Goal: Use online tool/utility

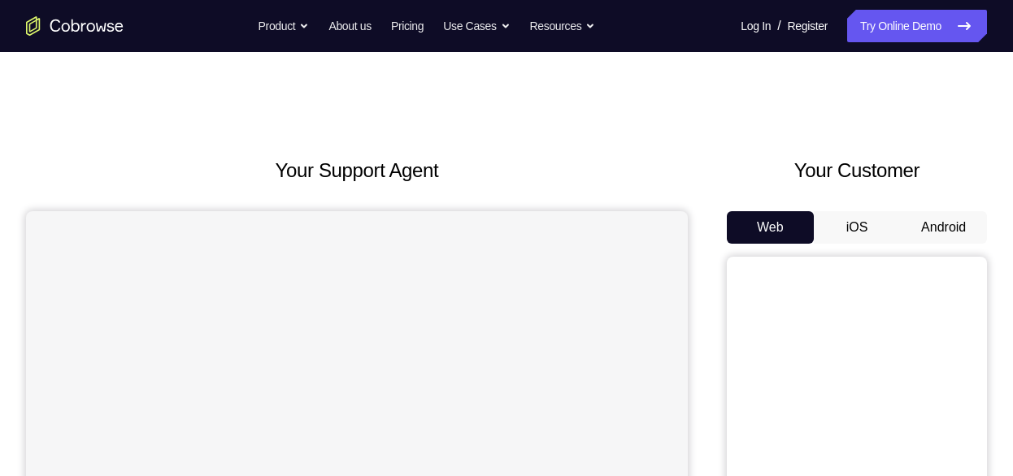
click at [950, 224] on button "Android" at bounding box center [943, 227] width 87 height 33
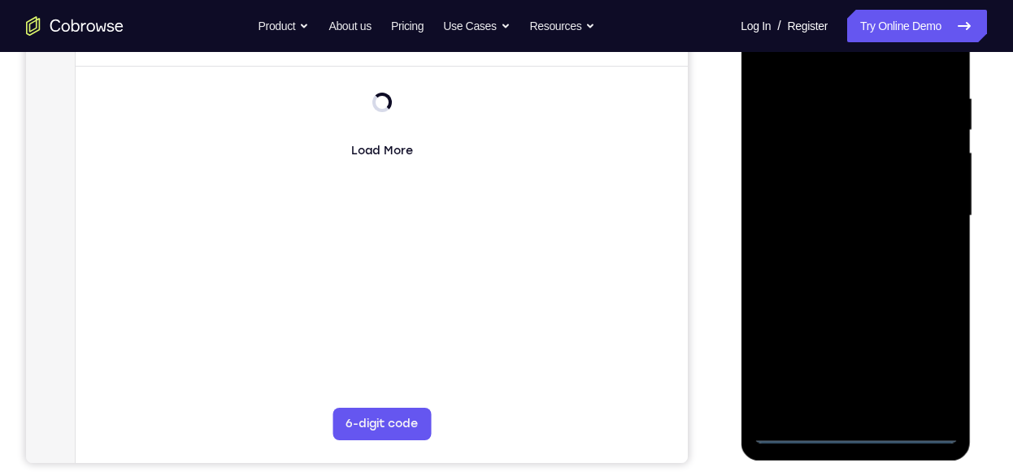
scroll to position [293, 0]
click at [858, 430] on div at bounding box center [854, 215] width 205 height 455
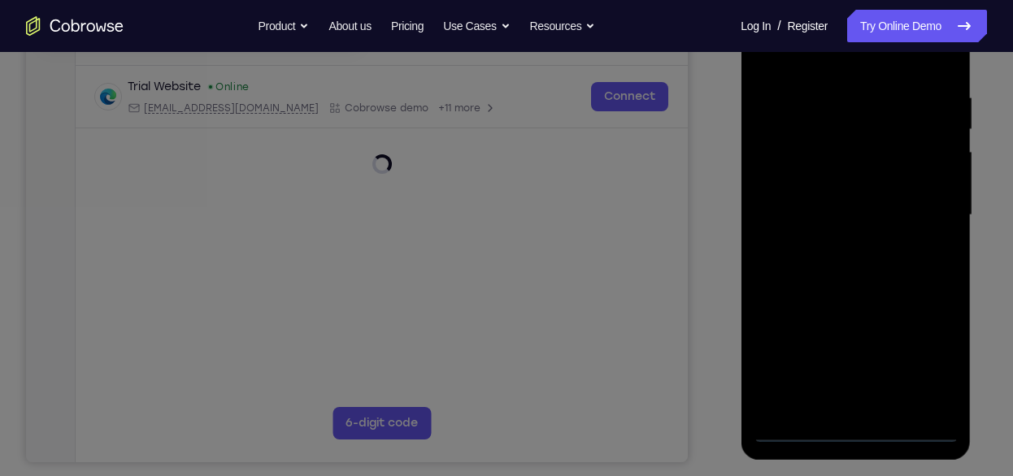
scroll to position [249, 0]
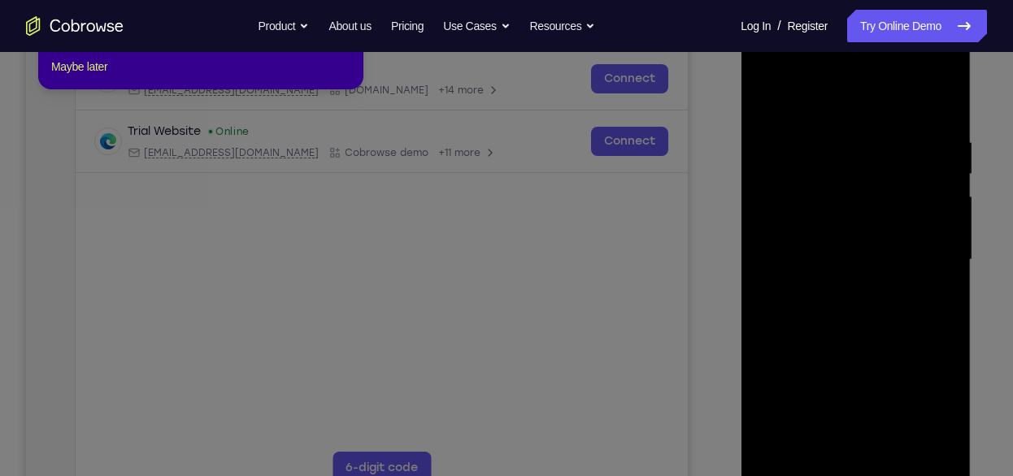
click at [887, 295] on icon at bounding box center [512, 216] width 1025 height 520
click at [104, 76] on button "Maybe later" at bounding box center [79, 67] width 56 height 20
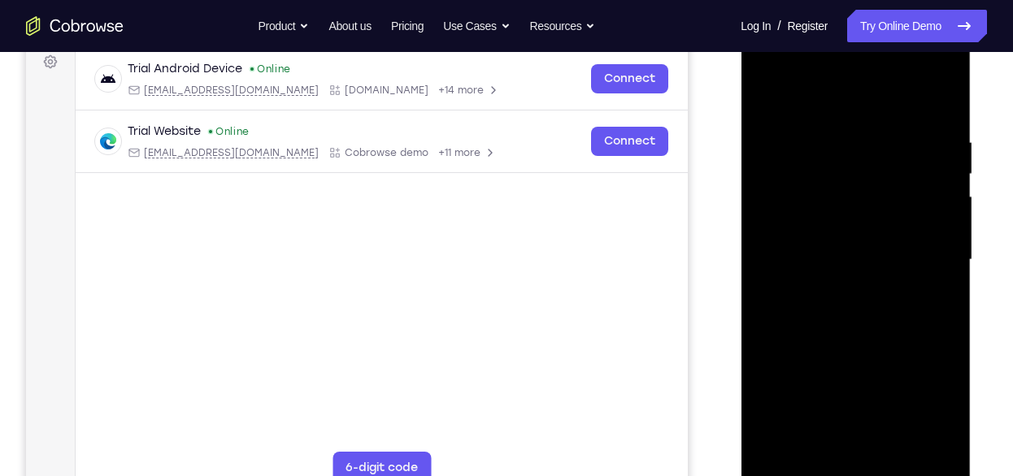
click at [926, 392] on div at bounding box center [854, 260] width 205 height 455
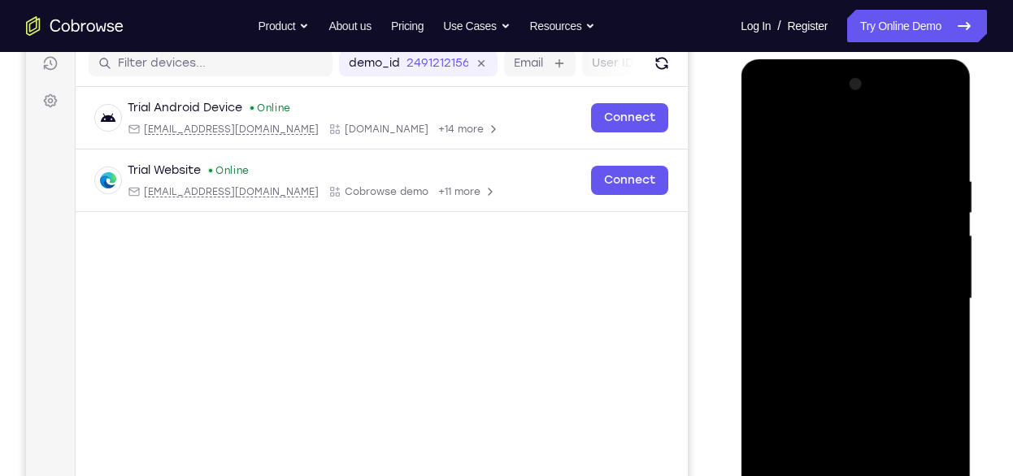
scroll to position [231, 0]
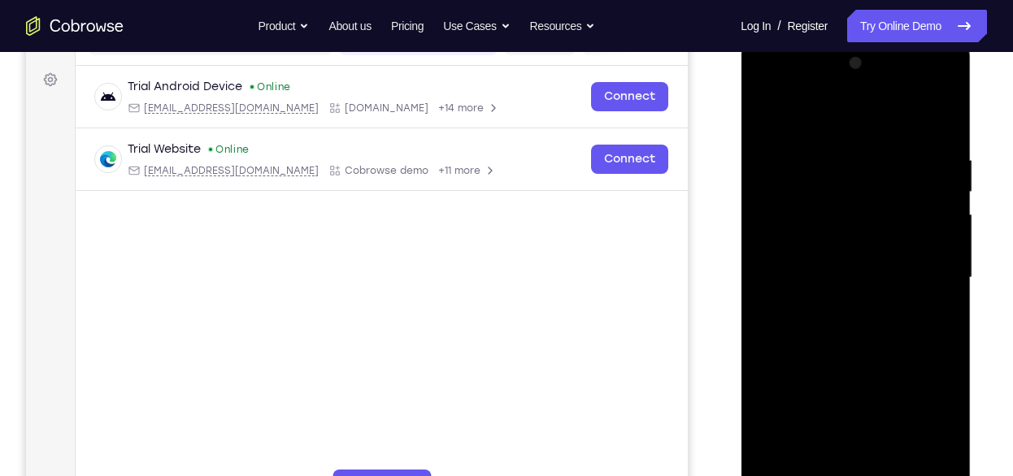
click at [813, 104] on div at bounding box center [854, 277] width 205 height 455
click at [913, 268] on div at bounding box center [854, 277] width 205 height 455
click at [837, 304] on div at bounding box center [854, 277] width 205 height 455
click at [859, 249] on div at bounding box center [854, 277] width 205 height 455
click at [851, 268] on div at bounding box center [854, 277] width 205 height 455
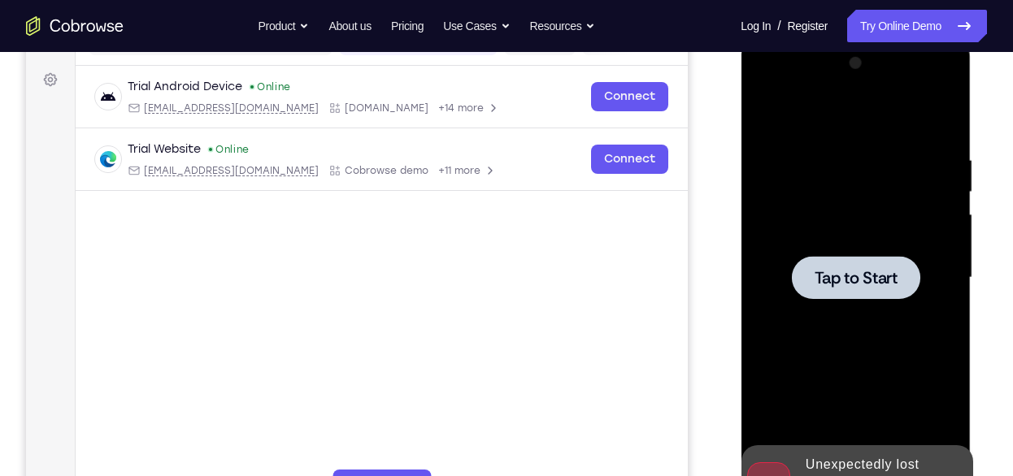
click at [851, 270] on span "Tap to Start" at bounding box center [854, 278] width 83 height 16
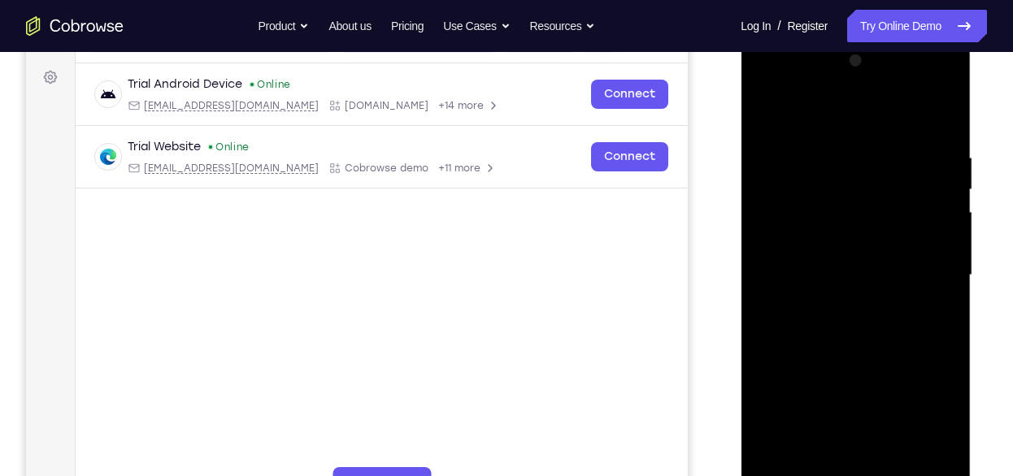
scroll to position [336, 0]
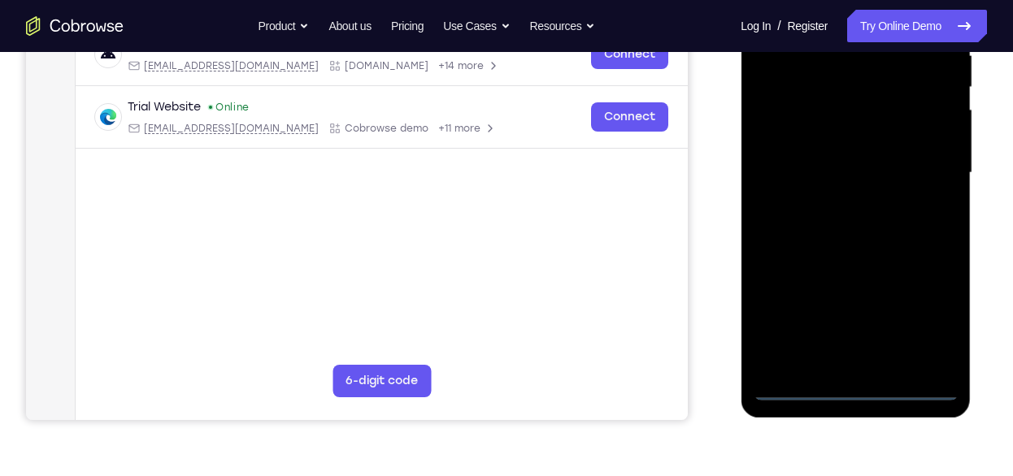
click at [852, 382] on div at bounding box center [854, 173] width 205 height 455
click at [856, 387] on div at bounding box center [854, 173] width 205 height 455
click at [926, 322] on div at bounding box center [854, 173] width 205 height 455
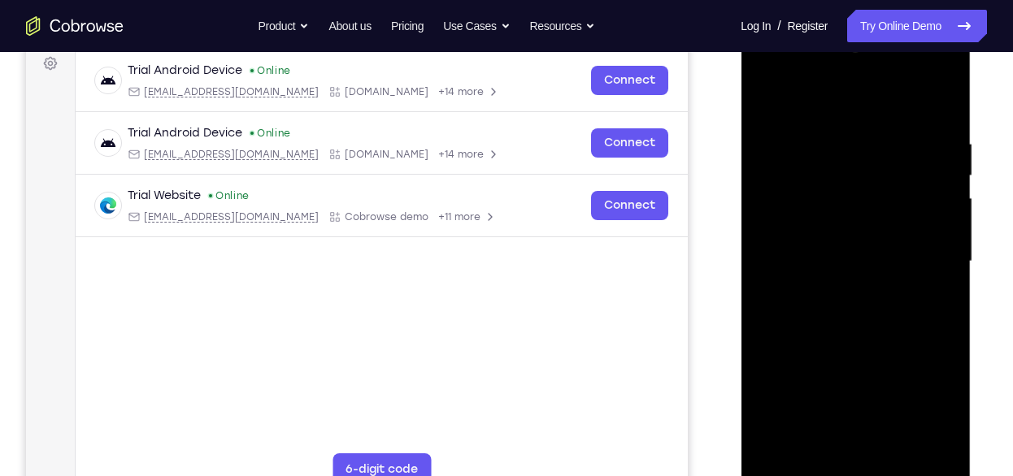
scroll to position [246, 0]
click at [843, 109] on div at bounding box center [854, 262] width 205 height 455
click at [925, 268] on div at bounding box center [854, 262] width 205 height 455
click at [871, 428] on div at bounding box center [854, 262] width 205 height 455
click at [838, 296] on div at bounding box center [854, 262] width 205 height 455
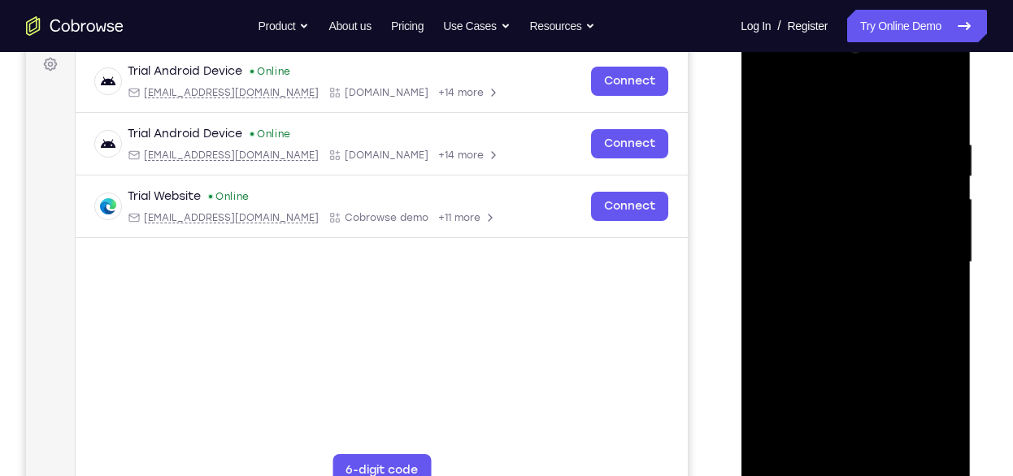
click at [869, 239] on div at bounding box center [854, 262] width 205 height 455
click at [848, 231] on div at bounding box center [854, 262] width 205 height 455
click at [934, 223] on div at bounding box center [854, 262] width 205 height 455
click at [937, 228] on div at bounding box center [854, 262] width 205 height 455
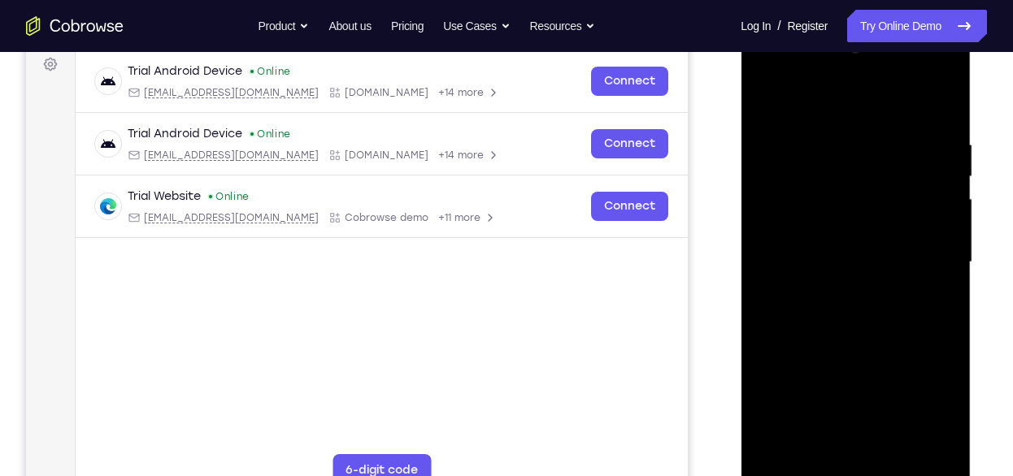
click at [937, 228] on div at bounding box center [854, 262] width 205 height 455
click at [875, 266] on div at bounding box center [854, 262] width 205 height 455
click at [870, 312] on div at bounding box center [854, 262] width 205 height 455
click at [939, 122] on div at bounding box center [854, 262] width 205 height 455
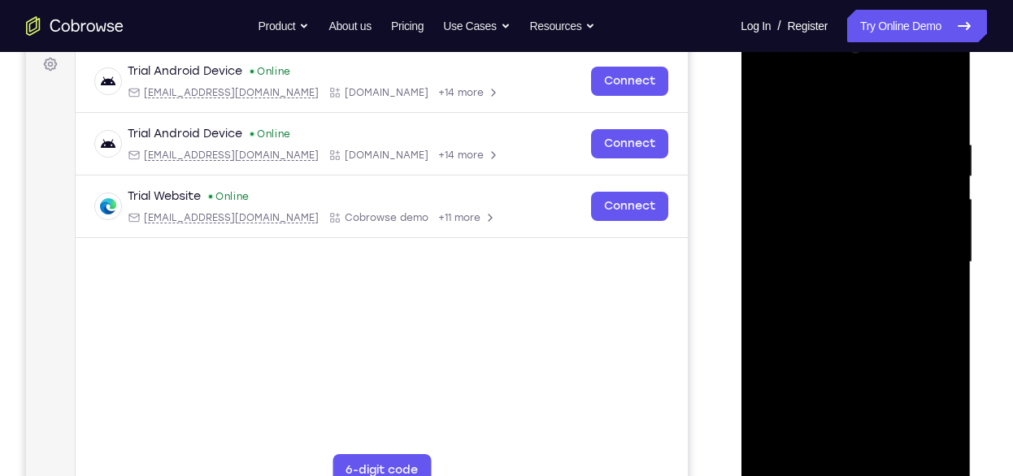
click at [950, 98] on div at bounding box center [854, 262] width 205 height 455
click at [766, 98] on div at bounding box center [854, 262] width 205 height 455
click at [904, 457] on div at bounding box center [854, 262] width 205 height 455
click at [865, 349] on div at bounding box center [854, 262] width 205 height 455
click at [882, 241] on div at bounding box center [854, 262] width 205 height 455
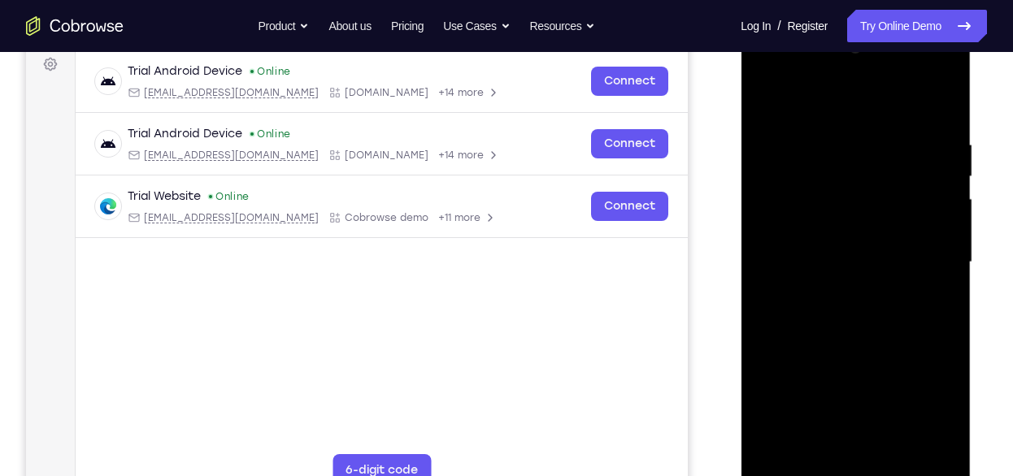
click at [839, 329] on div at bounding box center [854, 262] width 205 height 455
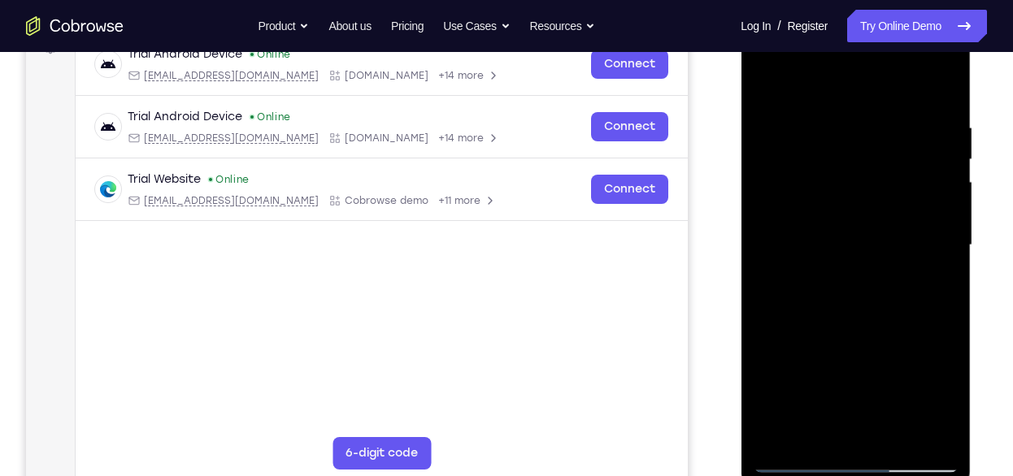
scroll to position [264, 0]
drag, startPoint x: 856, startPoint y: 357, endPoint x: 859, endPoint y: 340, distance: 16.4
click at [859, 340] on div at bounding box center [854, 244] width 205 height 455
click at [766, 78] on div at bounding box center [854, 244] width 205 height 455
click at [897, 440] on div at bounding box center [854, 244] width 205 height 455
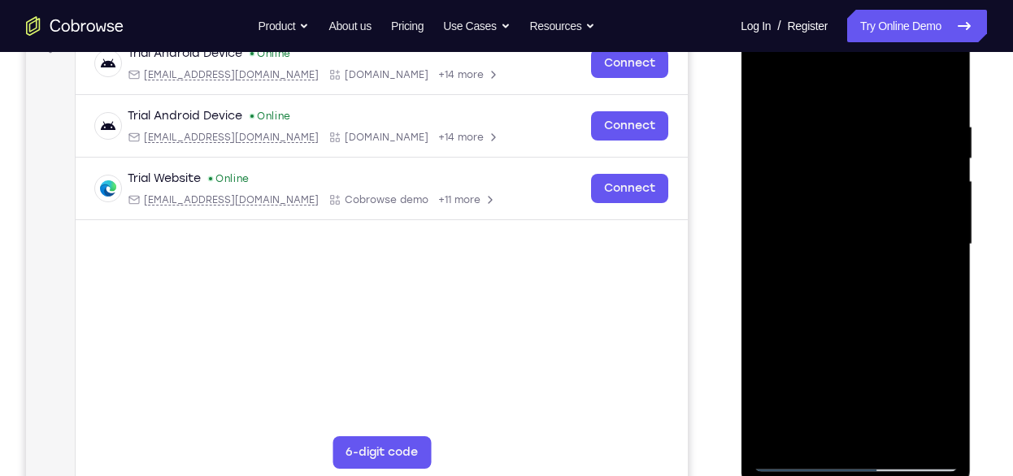
click at [856, 217] on div at bounding box center [854, 244] width 205 height 455
click at [861, 432] on div at bounding box center [854, 244] width 205 height 455
click at [815, 434] on div at bounding box center [854, 244] width 205 height 455
click at [852, 269] on div at bounding box center [854, 244] width 205 height 455
click at [948, 432] on div at bounding box center [854, 244] width 205 height 455
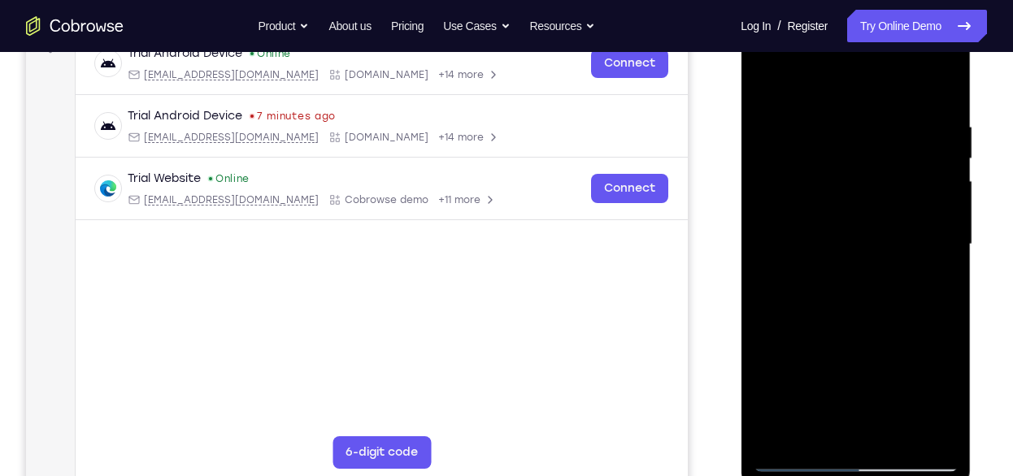
click at [948, 432] on div at bounding box center [854, 244] width 205 height 455
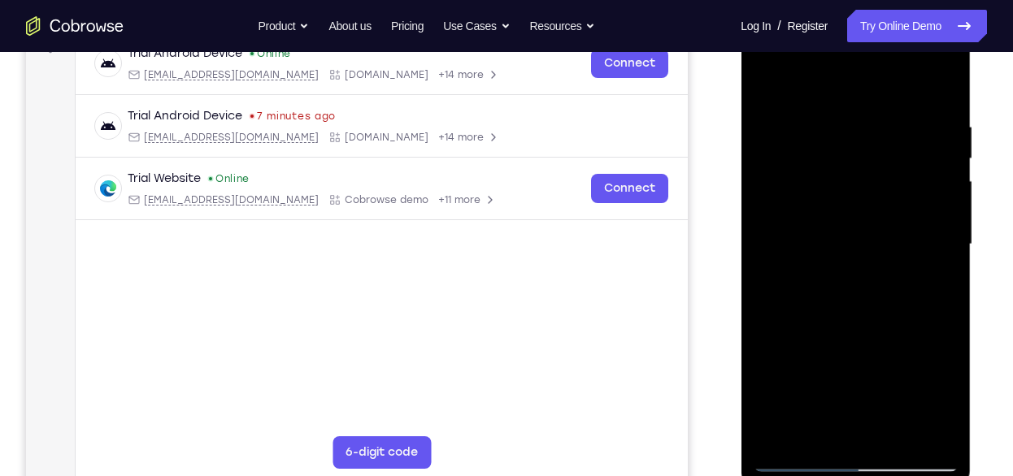
click at [948, 432] on div at bounding box center [854, 244] width 205 height 455
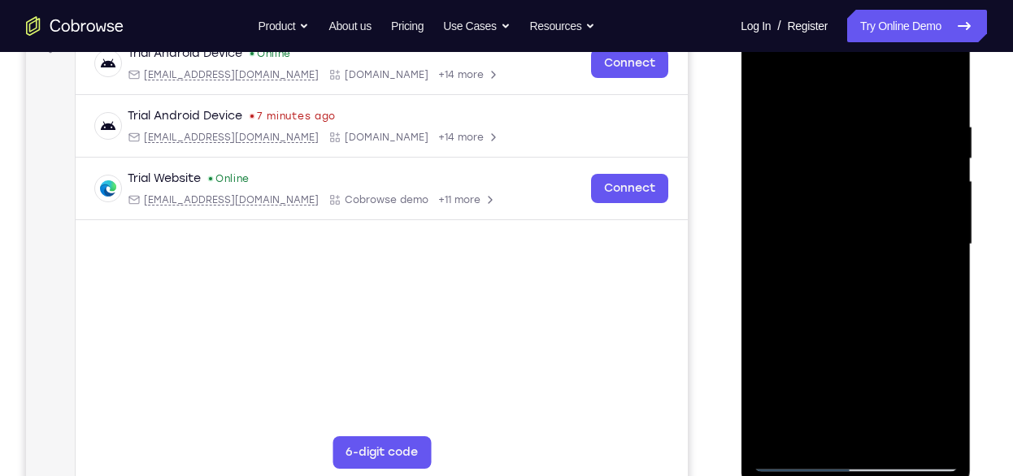
click at [948, 432] on div at bounding box center [854, 244] width 205 height 455
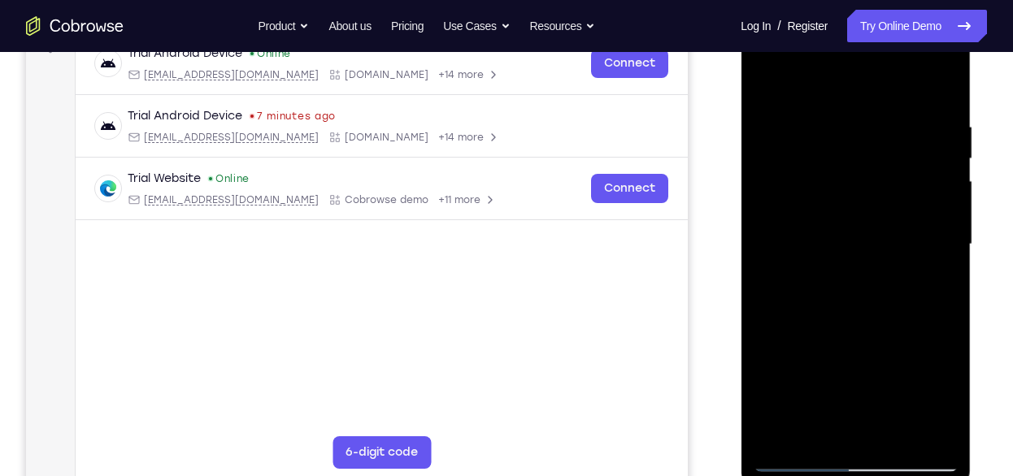
click at [948, 432] on div at bounding box center [854, 244] width 205 height 455
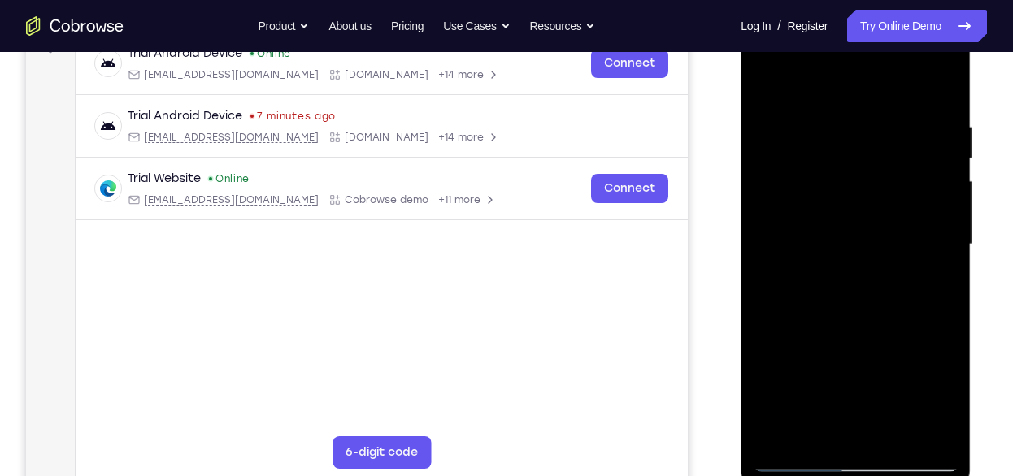
click at [939, 432] on div at bounding box center [854, 244] width 205 height 455
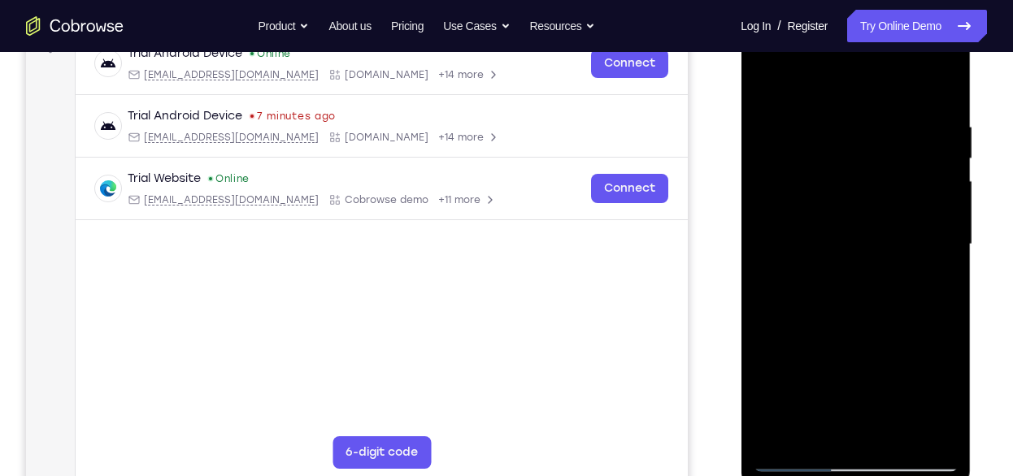
click at [922, 337] on div at bounding box center [854, 244] width 205 height 455
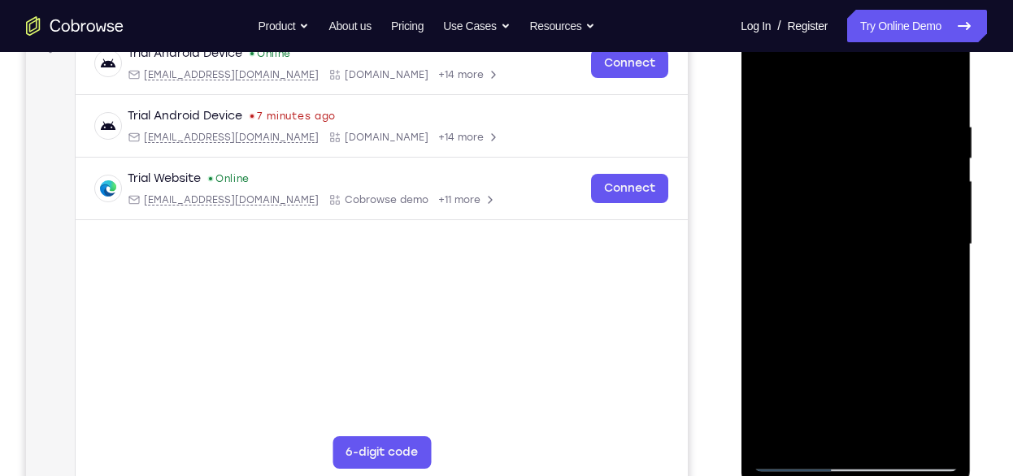
click at [922, 337] on div at bounding box center [854, 244] width 205 height 455
click at [937, 275] on div at bounding box center [854, 244] width 205 height 455
drag, startPoint x: 901, startPoint y: 154, endPoint x: 895, endPoint y: 173, distance: 20.3
click at [895, 173] on div at bounding box center [854, 244] width 205 height 455
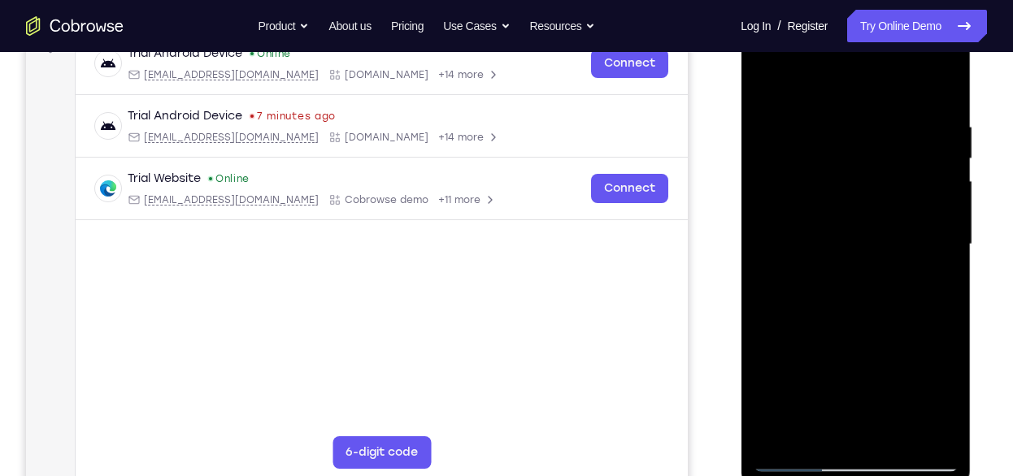
click at [767, 80] on div at bounding box center [854, 244] width 205 height 455
click at [855, 212] on div at bounding box center [854, 244] width 205 height 455
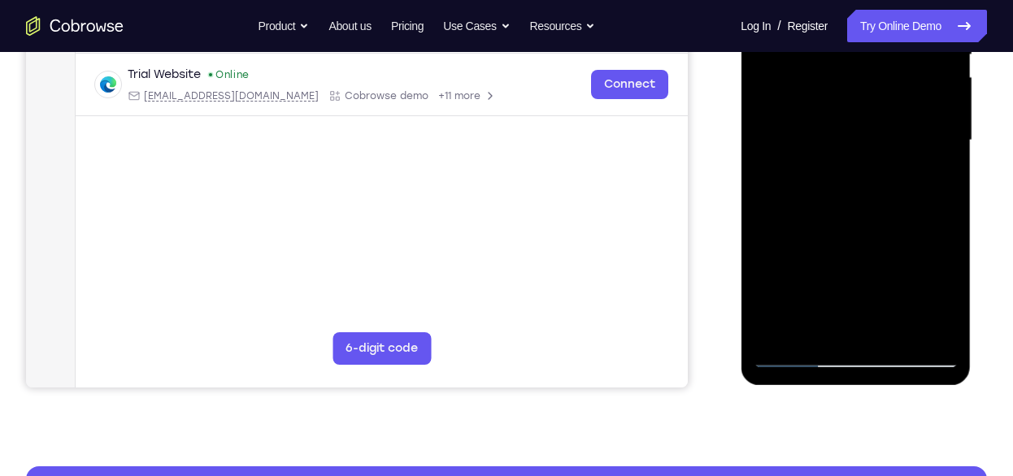
click at [865, 298] on div at bounding box center [854, 140] width 205 height 455
click at [804, 293] on div at bounding box center [854, 140] width 205 height 455
click at [809, 208] on div at bounding box center [854, 140] width 205 height 455
click at [813, 178] on div at bounding box center [854, 140] width 205 height 455
click at [938, 293] on div at bounding box center [854, 140] width 205 height 455
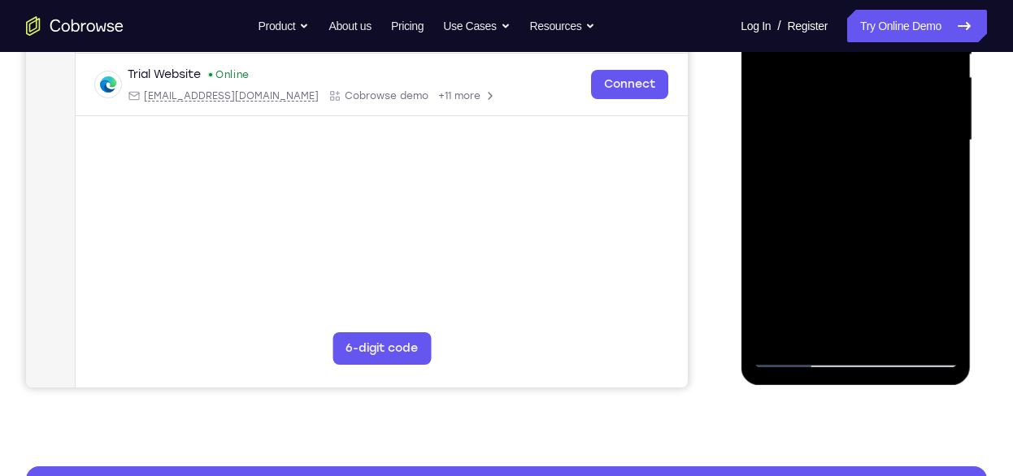
click at [938, 293] on div at bounding box center [854, 140] width 205 height 455
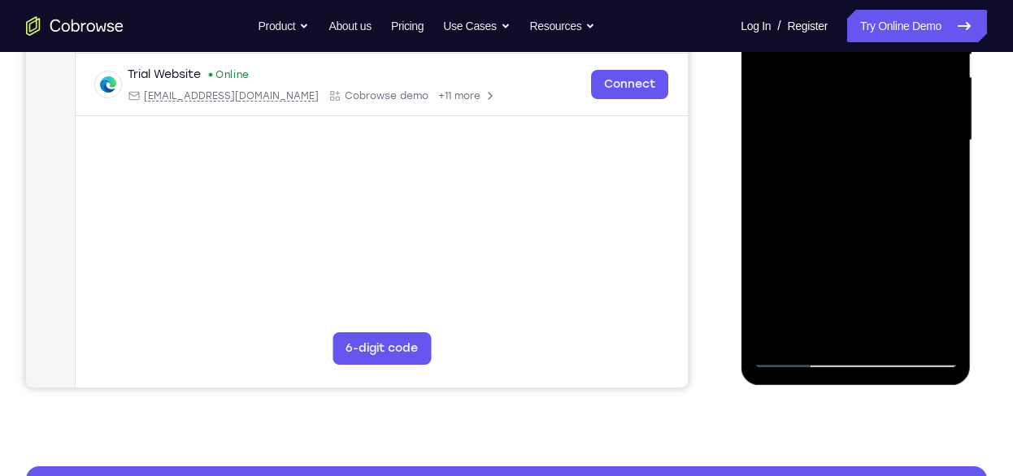
click at [938, 293] on div at bounding box center [854, 140] width 205 height 455
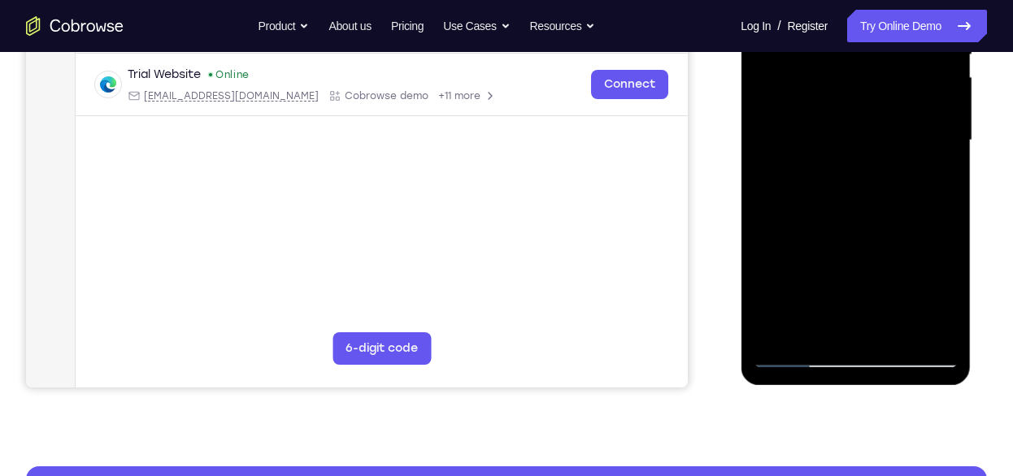
click at [938, 293] on div at bounding box center [854, 140] width 205 height 455
click at [935, 184] on div at bounding box center [854, 140] width 205 height 455
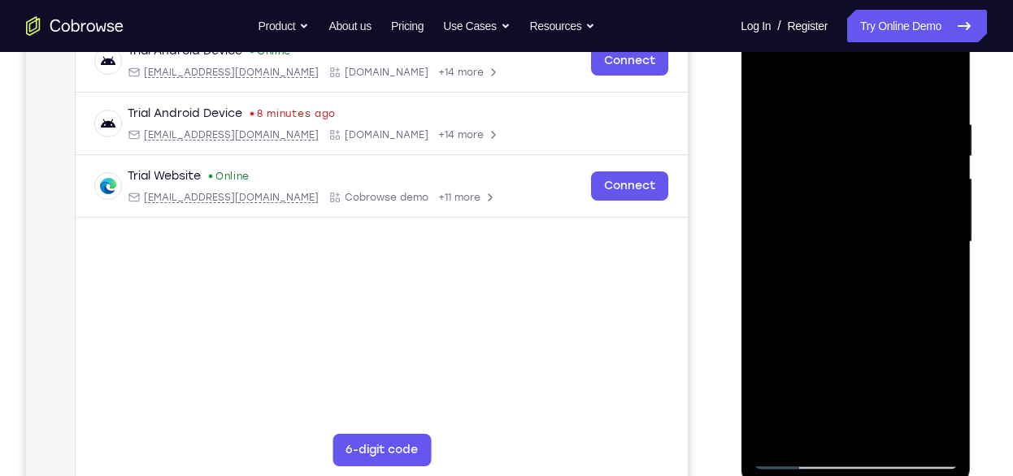
scroll to position [236, 0]
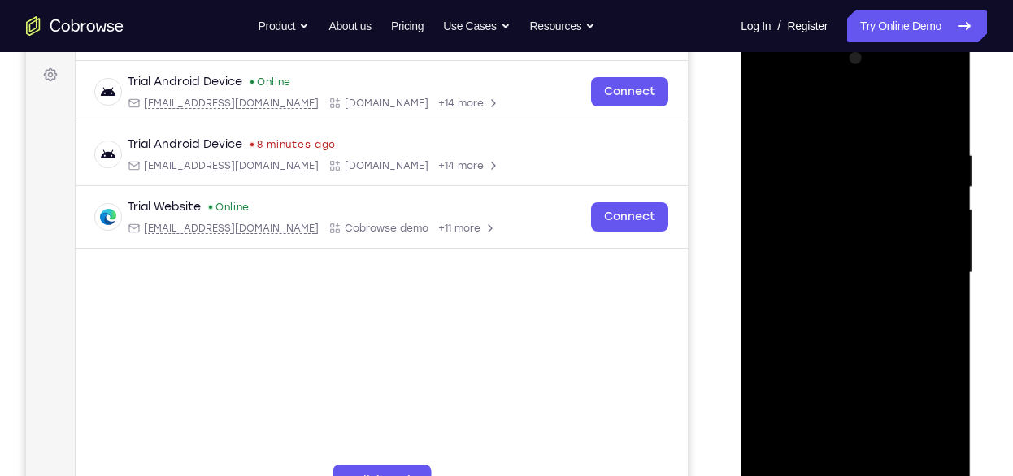
click at [762, 111] on div at bounding box center [854, 273] width 205 height 455
click at [766, 103] on div at bounding box center [854, 273] width 205 height 455
click at [890, 460] on div at bounding box center [854, 273] width 205 height 455
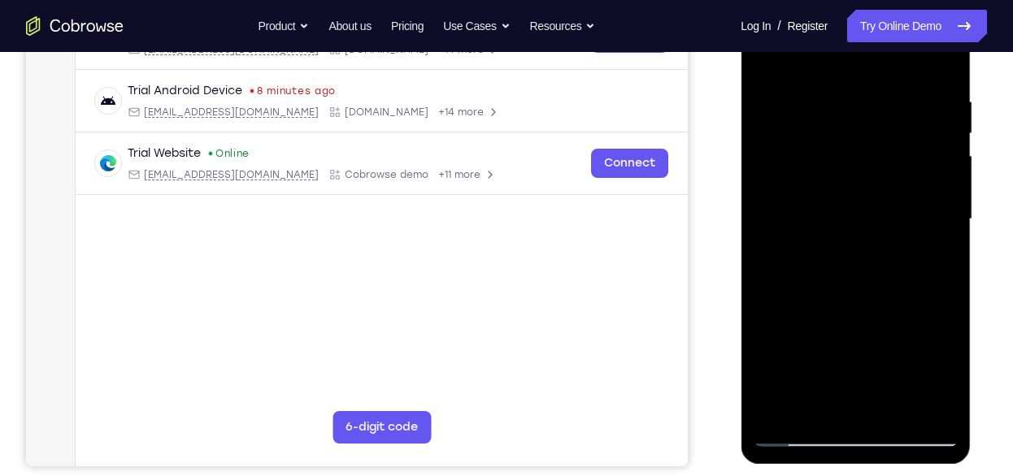
scroll to position [290, 0]
click at [942, 353] on div at bounding box center [854, 218] width 205 height 455
click at [892, 405] on div at bounding box center [854, 218] width 205 height 455
click at [785, 201] on div at bounding box center [854, 218] width 205 height 455
click at [771, 315] on div at bounding box center [854, 218] width 205 height 455
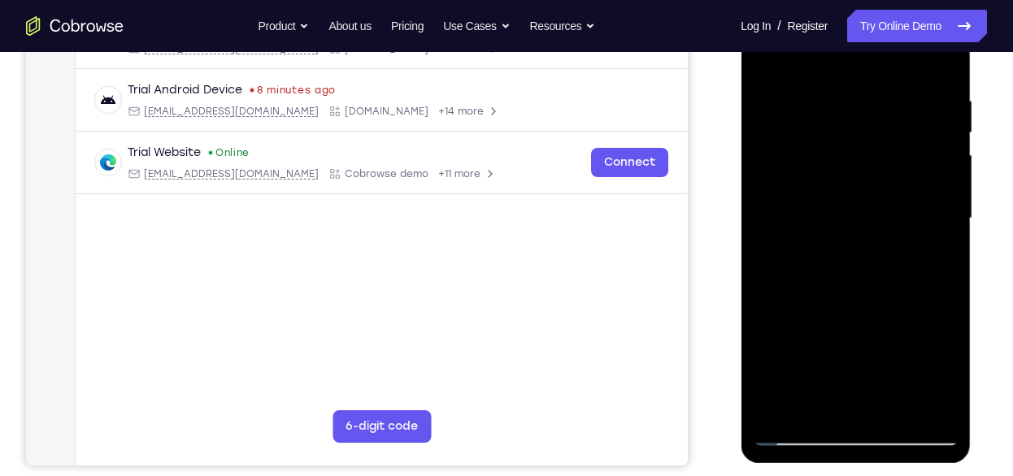
click at [894, 172] on div at bounding box center [854, 218] width 205 height 455
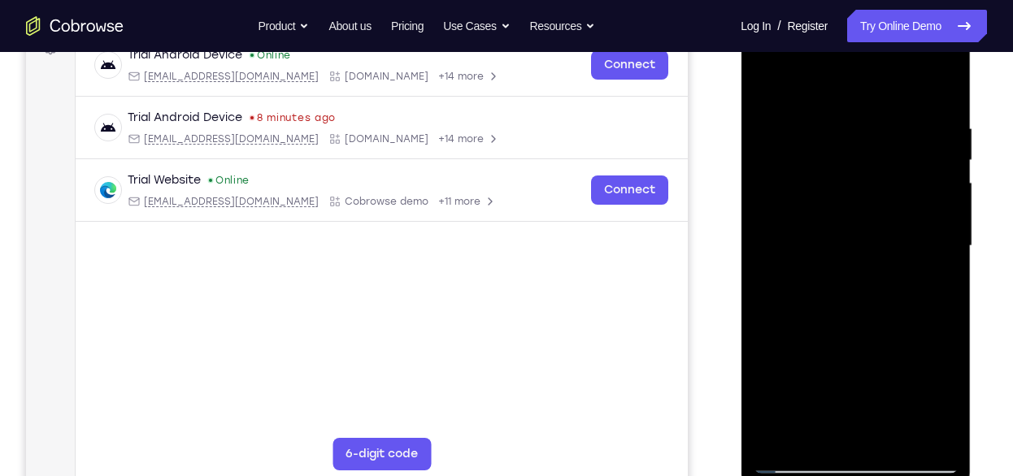
scroll to position [260, 0]
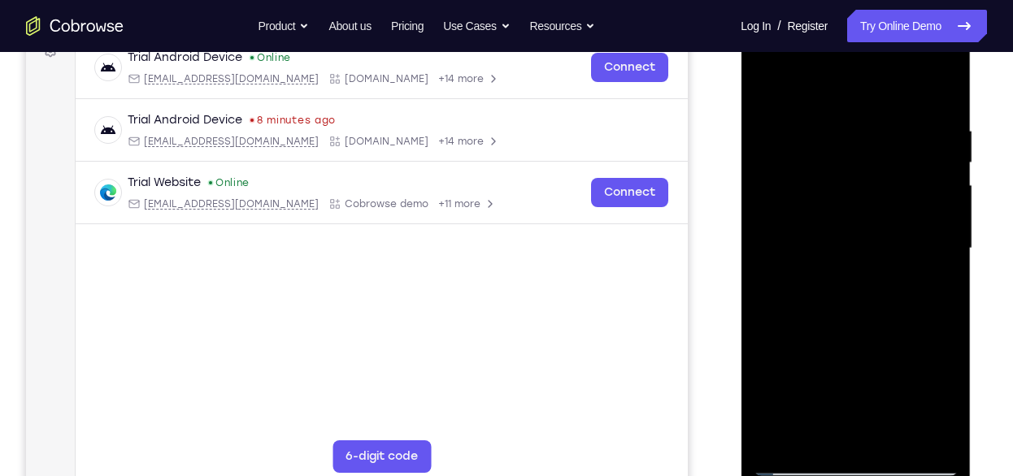
click at [821, 95] on div at bounding box center [854, 248] width 205 height 455
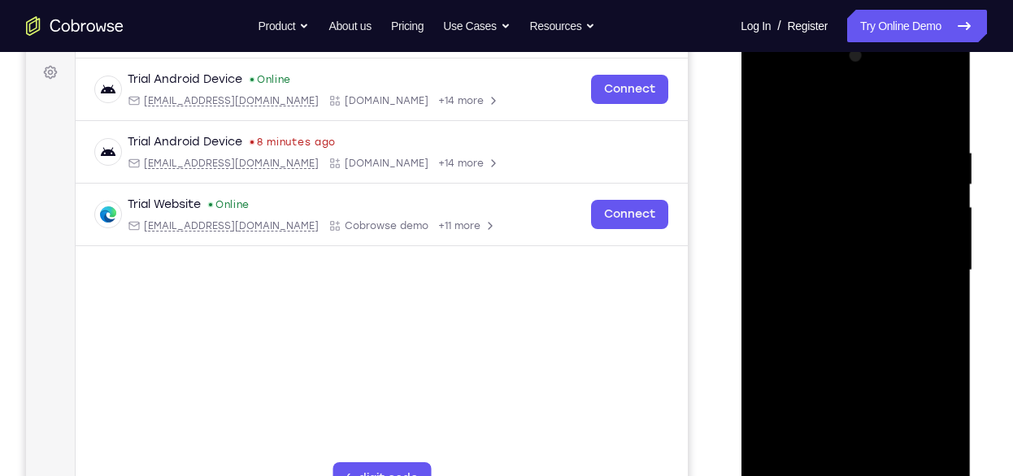
click at [821, 119] on div at bounding box center [854, 270] width 205 height 455
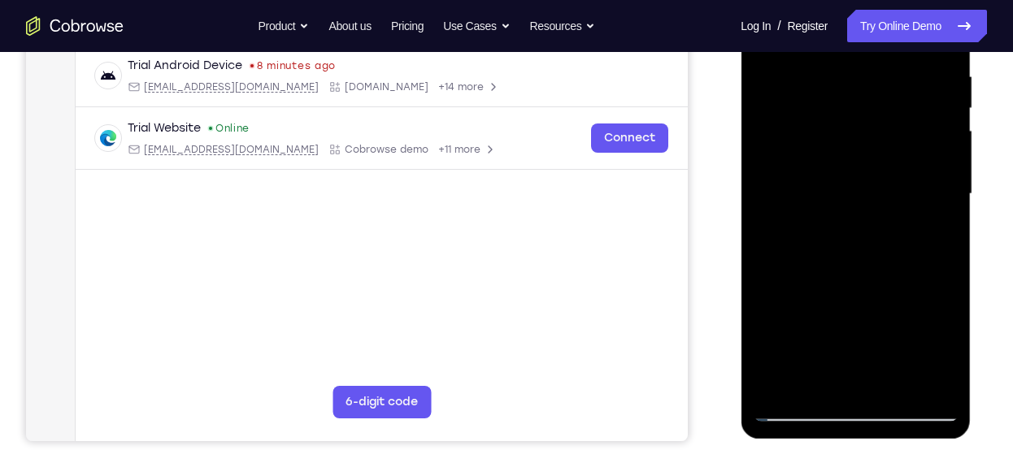
scroll to position [315, 0]
drag, startPoint x: 844, startPoint y: 273, endPoint x: 848, endPoint y: 289, distance: 16.6
click at [848, 289] on div at bounding box center [854, 193] width 205 height 455
click at [774, 74] on div at bounding box center [854, 193] width 205 height 455
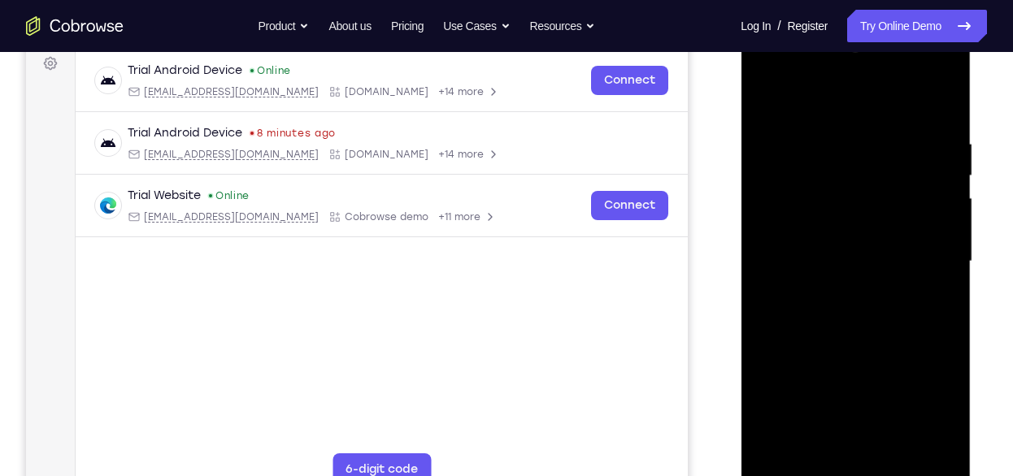
scroll to position [236, 0]
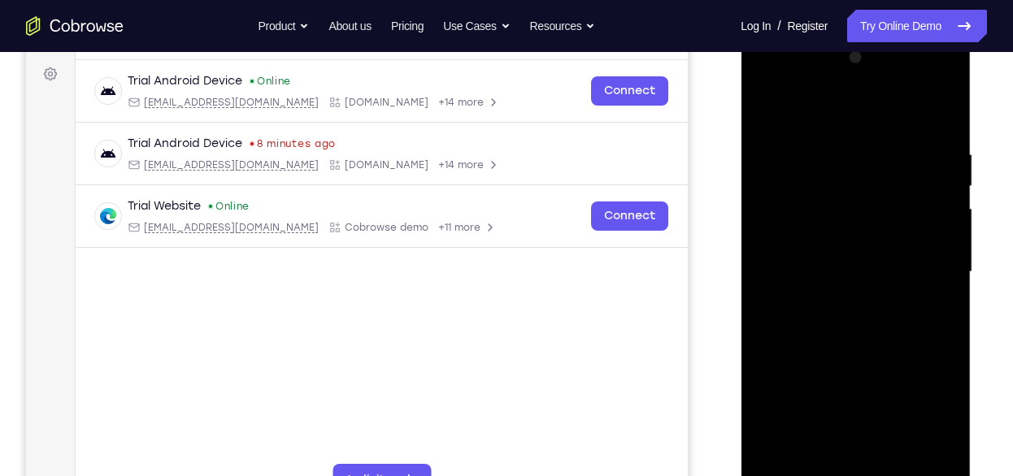
click at [939, 114] on div at bounding box center [854, 272] width 205 height 455
click at [769, 104] on div at bounding box center [854, 272] width 205 height 455
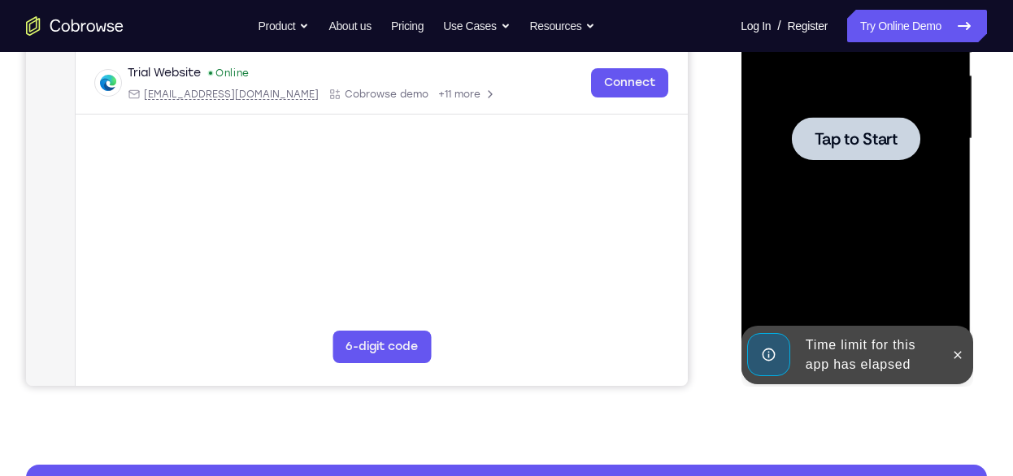
scroll to position [369, 0]
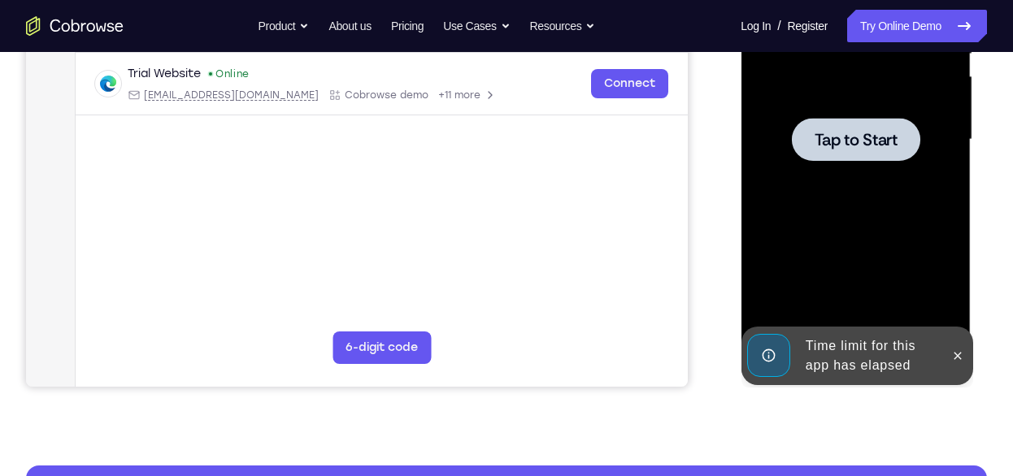
click at [845, 114] on div at bounding box center [854, 139] width 205 height 455
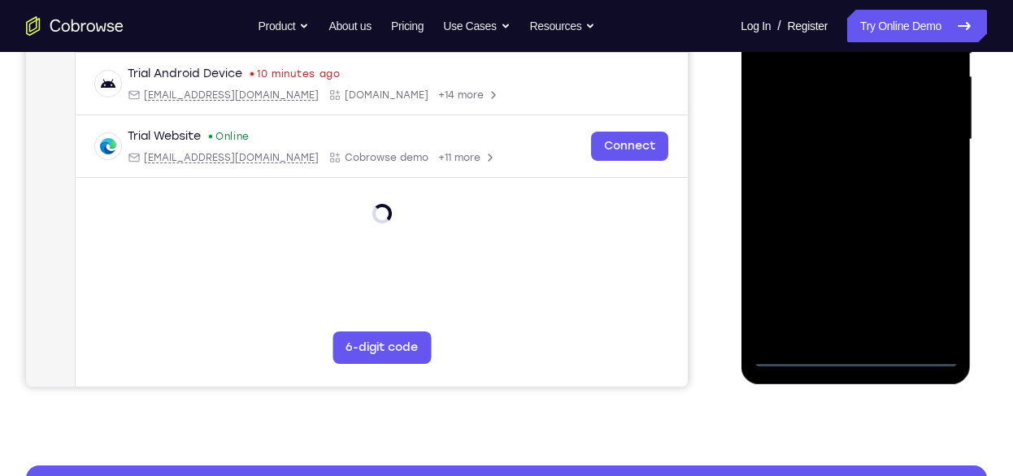
click at [870, 353] on div at bounding box center [854, 139] width 205 height 455
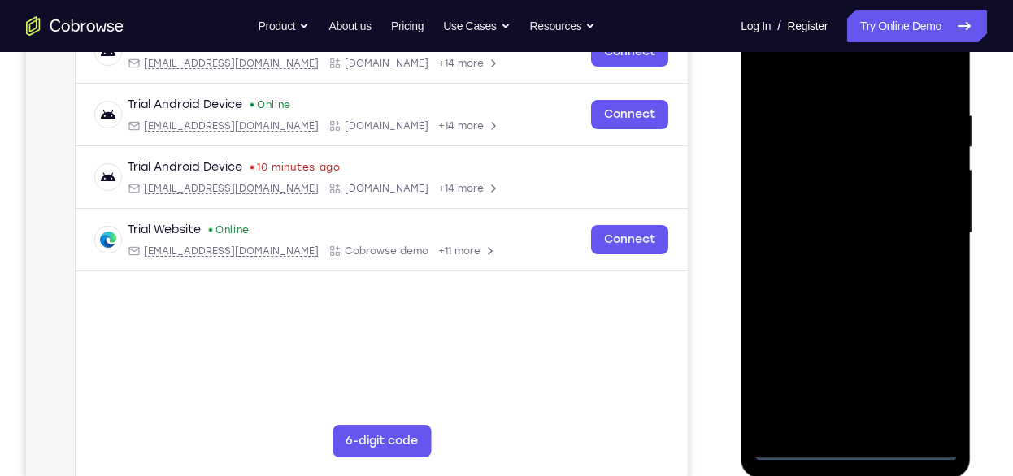
scroll to position [276, 0]
